Goal: Transaction & Acquisition: Purchase product/service

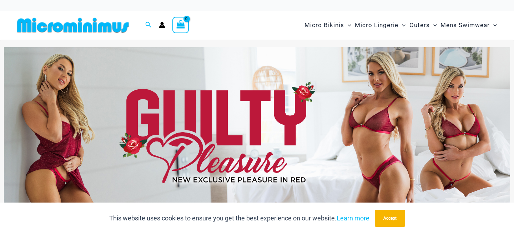
type input "**********"
click at [171, 130] on img at bounding box center [257, 133] width 506 height 172
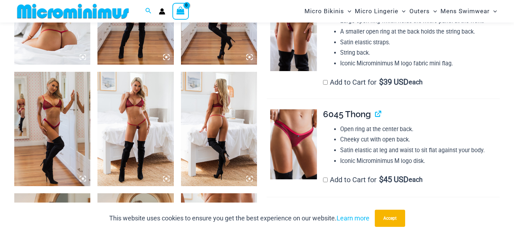
scroll to position [472, 0]
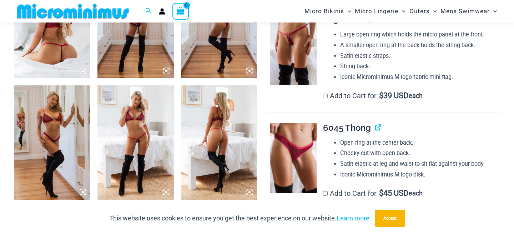
type input "**********"
click at [292, 48] on img at bounding box center [293, 50] width 47 height 70
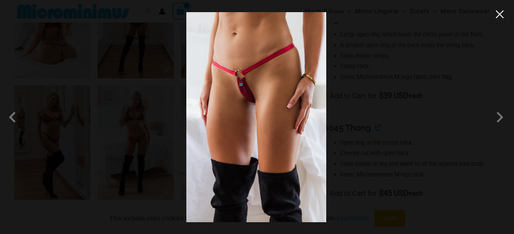
click at [502, 9] on button "Close" at bounding box center [499, 14] width 11 height 11
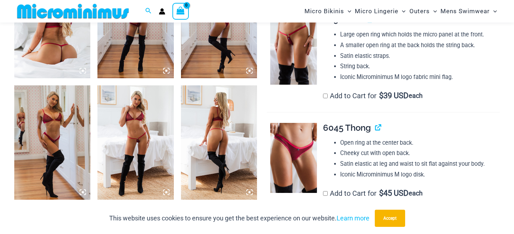
click at [147, 131] on img at bounding box center [135, 142] width 76 height 114
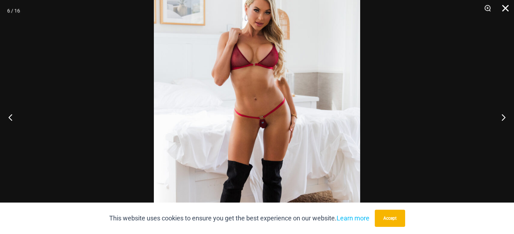
click at [508, 12] on button "Close" at bounding box center [503, 10] width 18 height 21
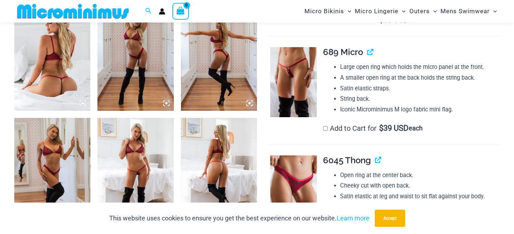
scroll to position [378, 0]
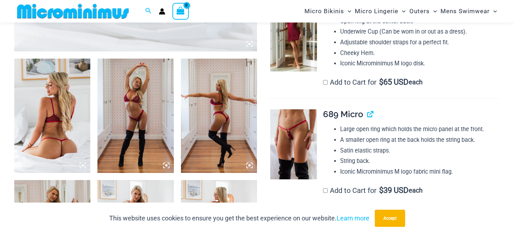
click at [210, 113] on img at bounding box center [219, 116] width 76 height 114
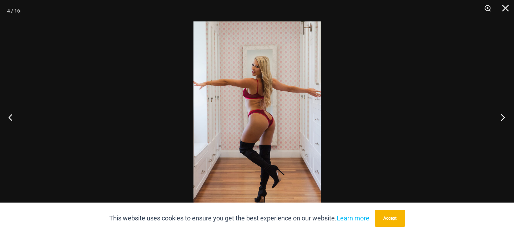
click at [503, 115] on button "Next" at bounding box center [500, 117] width 27 height 36
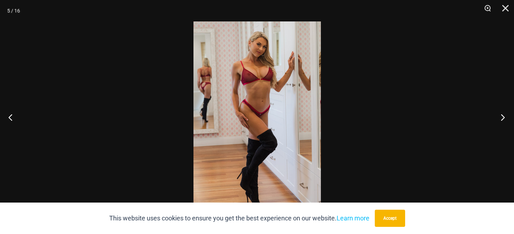
click at [503, 115] on button "Next" at bounding box center [500, 117] width 27 height 36
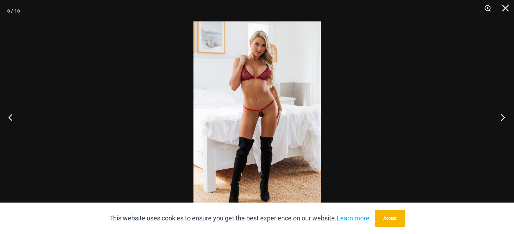
click at [503, 115] on button "Next" at bounding box center [500, 117] width 27 height 36
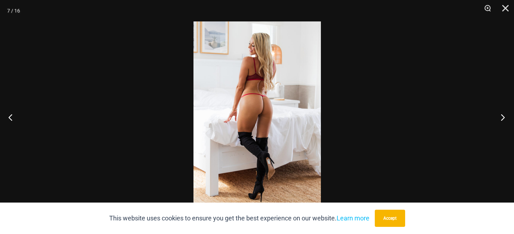
click at [503, 115] on button "Next" at bounding box center [500, 117] width 27 height 36
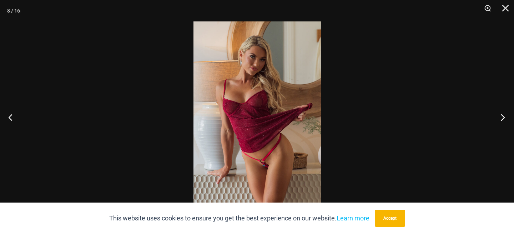
click at [503, 115] on button "Next" at bounding box center [500, 117] width 27 height 36
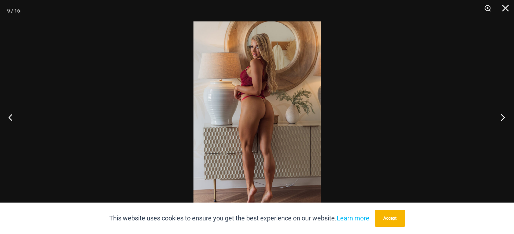
click at [503, 115] on button "Next" at bounding box center [500, 117] width 27 height 36
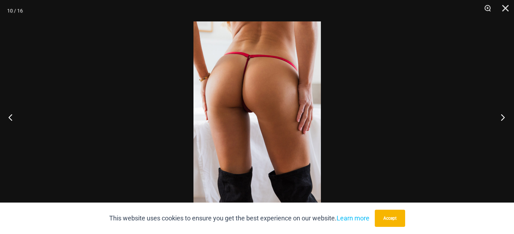
click at [503, 115] on button "Next" at bounding box center [500, 117] width 27 height 36
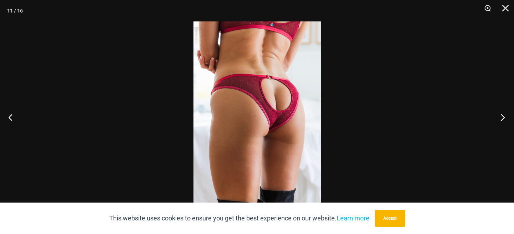
click at [503, 115] on button "Next" at bounding box center [500, 117] width 27 height 36
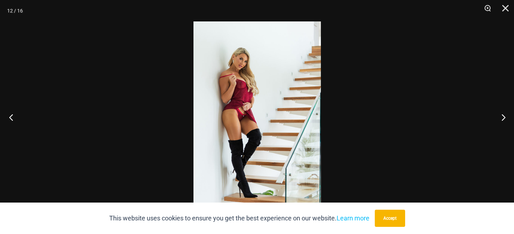
click at [11, 116] on button "Previous" at bounding box center [13, 117] width 27 height 36
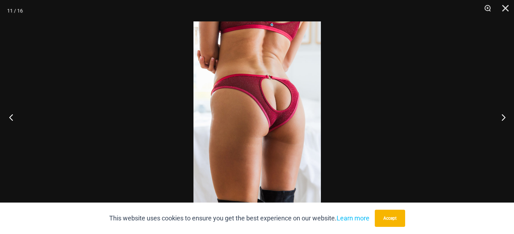
click at [11, 112] on button "Previous" at bounding box center [13, 117] width 27 height 36
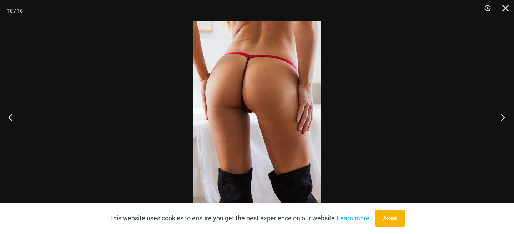
click at [504, 115] on button "Next" at bounding box center [500, 117] width 27 height 36
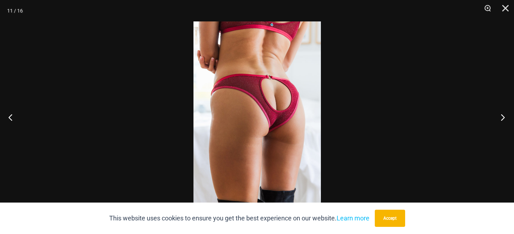
click at [504, 115] on button "Next" at bounding box center [500, 117] width 27 height 36
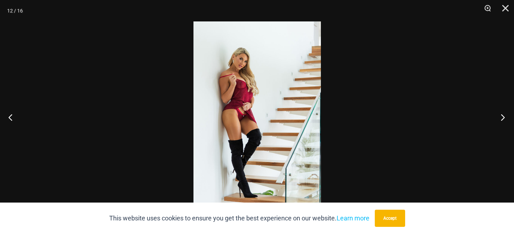
click at [505, 114] on button "Next" at bounding box center [500, 117] width 27 height 36
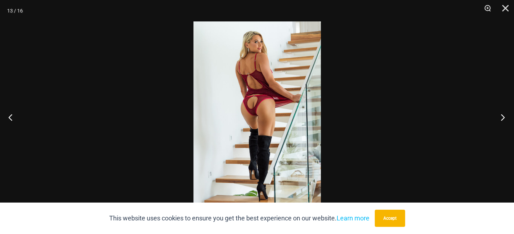
click at [505, 114] on button "Next" at bounding box center [500, 117] width 27 height 36
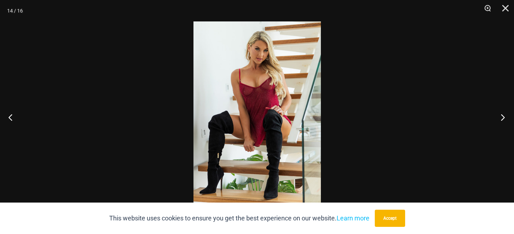
click at [505, 114] on button "Next" at bounding box center [500, 117] width 27 height 36
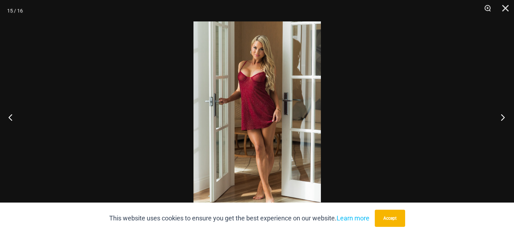
click at [502, 117] on button "Next" at bounding box center [500, 117] width 27 height 36
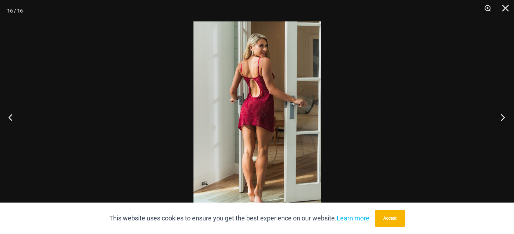
click at [502, 117] on button "Next" at bounding box center [500, 117] width 27 height 36
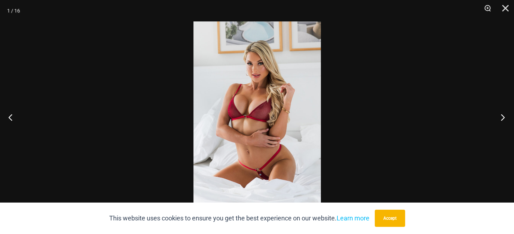
click at [502, 117] on button "Next" at bounding box center [500, 117] width 27 height 36
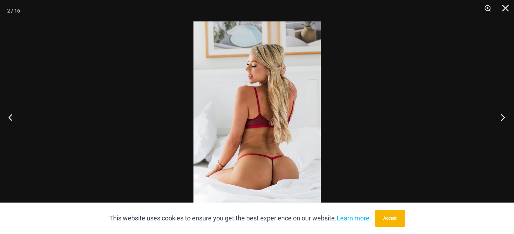
click at [502, 117] on button "Next" at bounding box center [500, 117] width 27 height 36
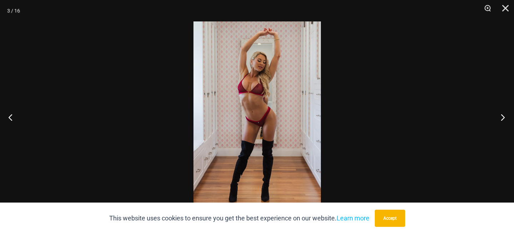
click at [502, 117] on button "Next" at bounding box center [500, 117] width 27 height 36
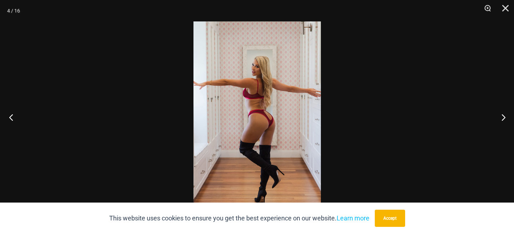
click at [5, 117] on button "Previous" at bounding box center [13, 117] width 27 height 36
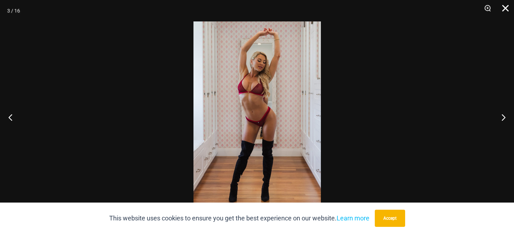
click at [509, 10] on button "Close" at bounding box center [503, 10] width 18 height 21
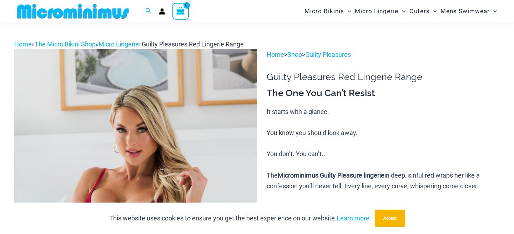
scroll to position [0, 0]
